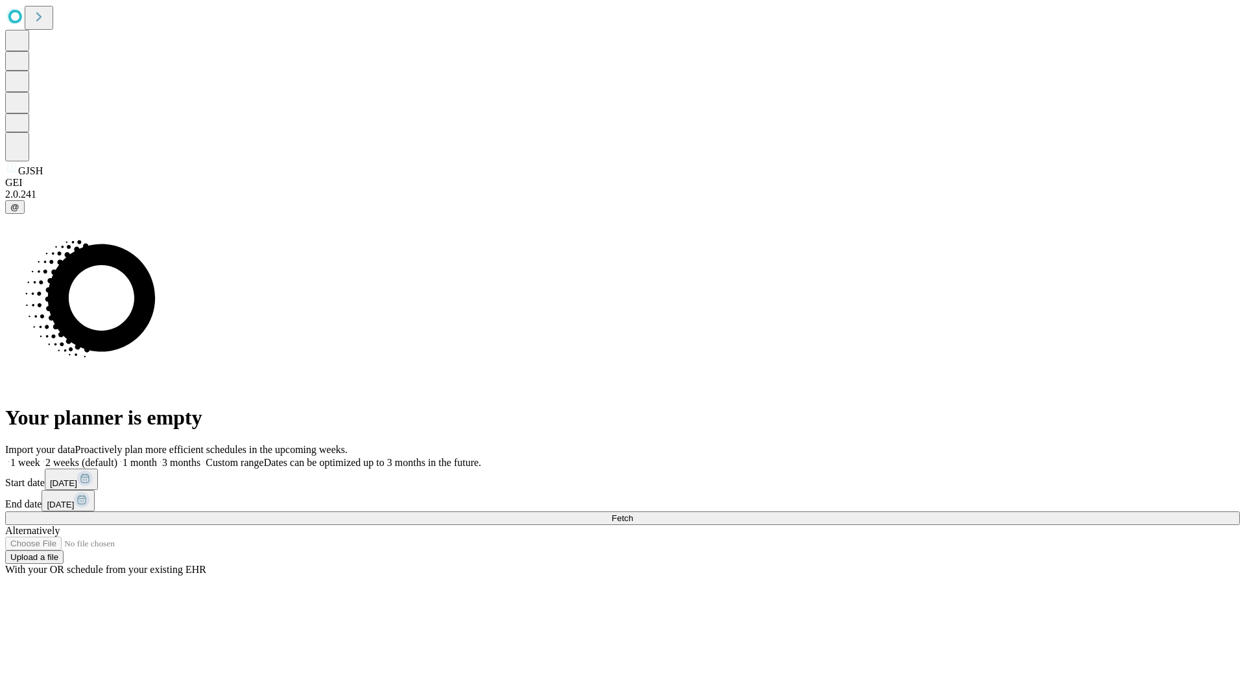
click at [633, 513] on span "Fetch" at bounding box center [621, 518] width 21 height 10
